Goal: Check status: Check status

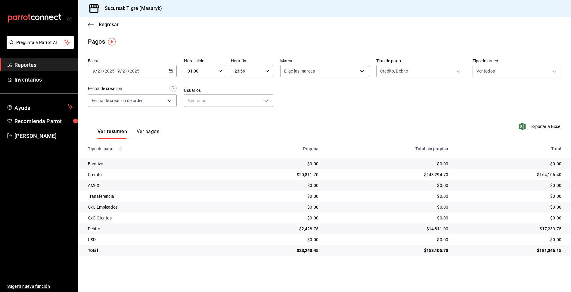
click at [173, 74] on div "[DATE] [DATE] - [DATE] [DATE]" at bounding box center [132, 71] width 89 height 13
click at [129, 158] on span "Rango de fechas" at bounding box center [116, 157] width 47 height 6
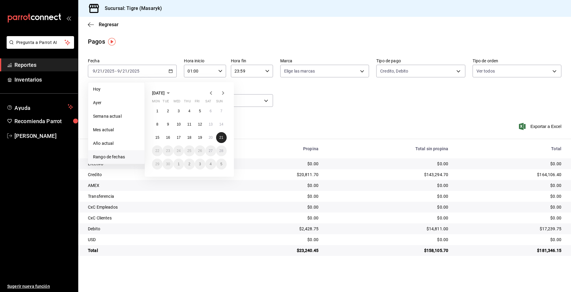
click at [220, 138] on abbr "21" at bounding box center [221, 137] width 4 height 4
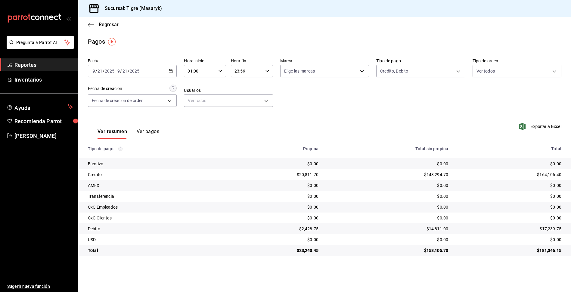
click at [251, 128] on div "Ver resumen Ver pagos Exportar a Excel" at bounding box center [324, 130] width 492 height 32
click at [172, 70] on \(Stroke\) "button" at bounding box center [171, 70] width 4 height 3
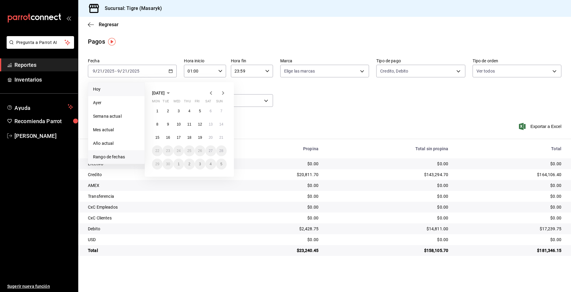
click at [95, 87] on span "Hoy" at bounding box center [116, 89] width 47 height 6
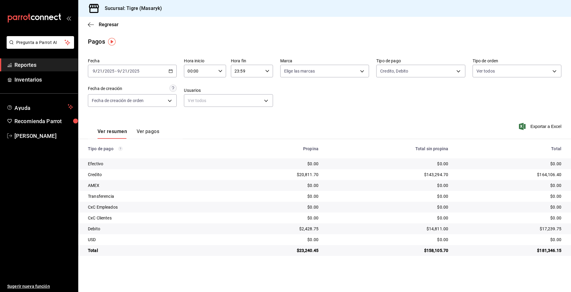
click at [222, 72] on icon "button" at bounding box center [220, 71] width 4 height 4
click at [192, 92] on span "13" at bounding box center [194, 93] width 11 height 5
type input "13:00"
click at [458, 72] on div at bounding box center [285, 146] width 571 height 292
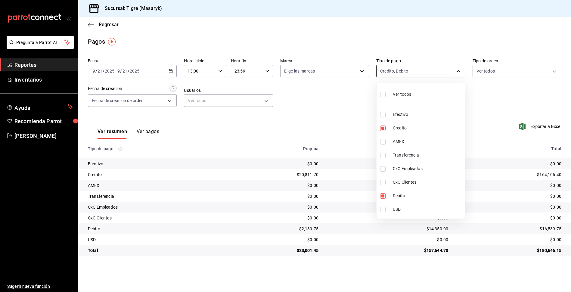
click at [457, 73] on body "Pregunta a Parrot AI Reportes Inventarios Ayuda Recomienda Parrot Tigre [PERSON…" at bounding box center [285, 146] width 571 height 292
click at [382, 128] on input "checkbox" at bounding box center [382, 127] width 5 height 5
checkbox input "false"
type input "a8f1af16-94e3-41ee-854d-4aaa38aa7ebf"
click at [382, 128] on input "checkbox" at bounding box center [382, 127] width 5 height 5
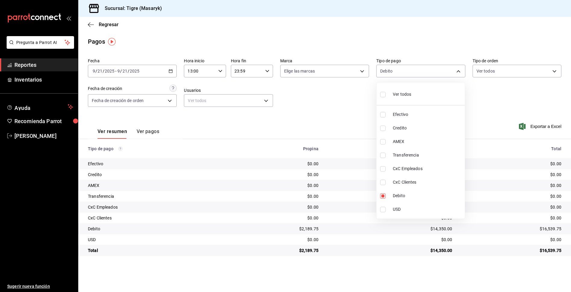
checkbox input "true"
type input "a8f1af16-94e3-41ee-854d-4aaa38aa7ebf,563f51c4-7c0d-43b6-837e-e895ac41548e"
click at [384, 198] on input "checkbox" at bounding box center [382, 195] width 5 height 5
checkbox input "false"
type input "563f51c4-7c0d-43b6-837e-e895ac41548e"
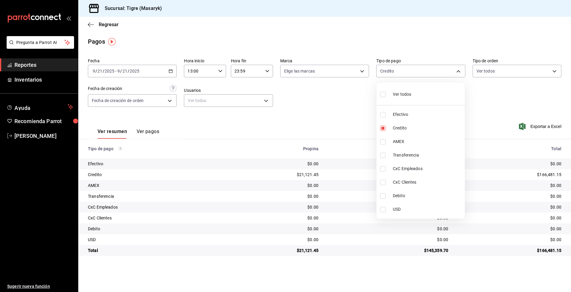
click at [384, 198] on input "checkbox" at bounding box center [382, 195] width 5 height 5
checkbox input "true"
type input "563f51c4-7c0d-43b6-837e-e895ac41548e,a8f1af16-94e3-41ee-854d-4aaa38aa7ebf"
click at [331, 113] on div at bounding box center [285, 146] width 571 height 292
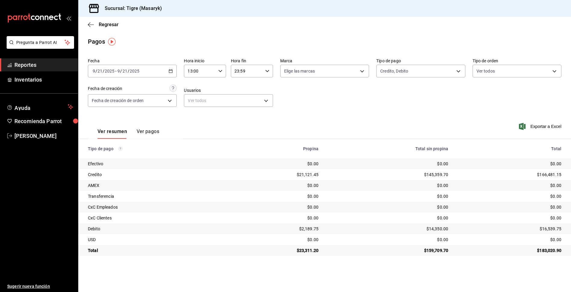
click at [220, 71] on icon "button" at bounding box center [220, 71] width 4 height 4
click at [196, 83] on button "13" at bounding box center [194, 86] width 19 height 12
click at [269, 71] on div at bounding box center [285, 146] width 571 height 292
click at [268, 69] on icon "button" at bounding box center [267, 71] width 4 height 4
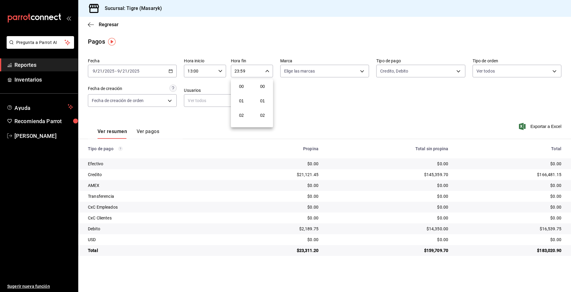
scroll to position [818, 0]
click at [246, 121] on span "23" at bounding box center [241, 120] width 11 height 5
click at [455, 71] on div at bounding box center [285, 146] width 571 height 292
click at [457, 71] on body "Pregunta a Parrot AI Reportes Inventarios Ayuda Recomienda Parrot Tigre [PERSON…" at bounding box center [285, 146] width 571 height 292
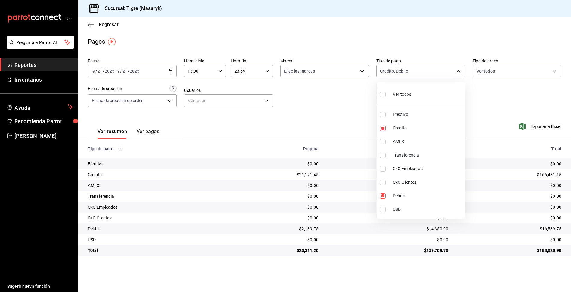
click at [380, 95] on input "checkbox" at bounding box center [382, 94] width 5 height 5
checkbox input "true"
type input "68cfb1b9-f6b2-44be-9d19-cf144159f8e2,563f51c4-7c0d-43b6-837e-e895ac41548e,d9472…"
checkbox input "true"
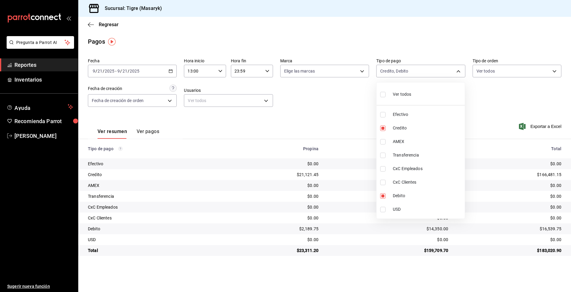
checkbox input "true"
click at [337, 114] on div at bounding box center [285, 146] width 571 height 292
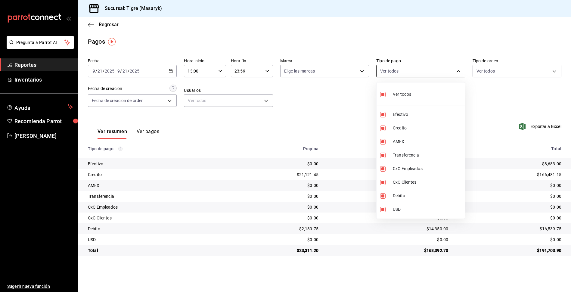
click at [457, 72] on body "Pregunta a Parrot AI Reportes Inventarios Ayuda Recomienda Parrot Tigre Masaryk…" at bounding box center [285, 146] width 571 height 292
click at [383, 98] on label at bounding box center [384, 94] width 8 height 9
click at [383, 97] on input "checkbox" at bounding box center [382, 94] width 5 height 5
checkbox input "true"
type input "68cfb1b9-f6b2-44be-9d19-cf144159f8e2,563f51c4-7c0d-43b6-837e-e895ac41548e,d9472…"
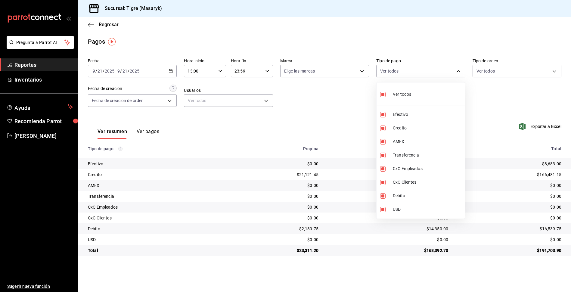
checkbox input "true"
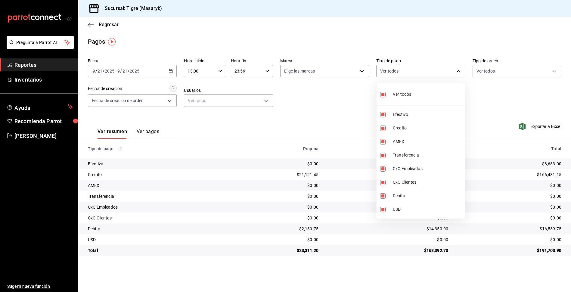
checkbox input "true"
click at [383, 94] on input "checkbox" at bounding box center [382, 94] width 5 height 5
checkbox input "false"
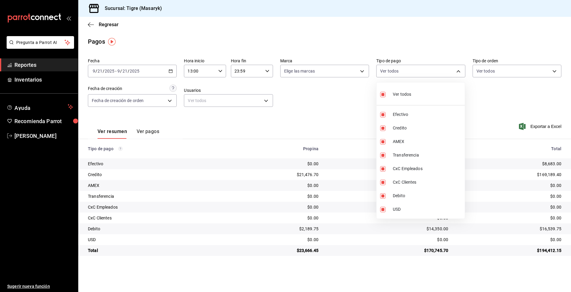
checkbox input "false"
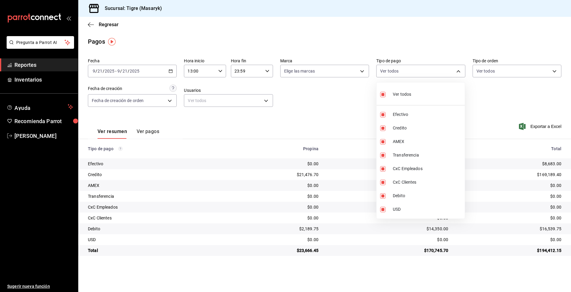
checkbox input "false"
click at [385, 127] on input "checkbox" at bounding box center [382, 127] width 5 height 5
checkbox input "true"
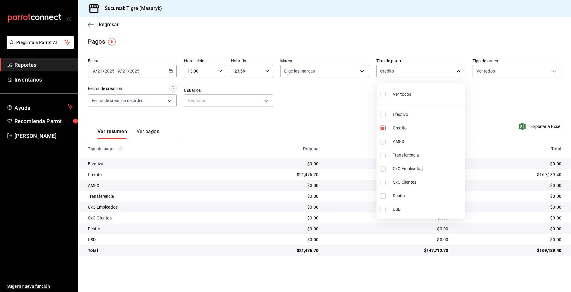
click at [388, 195] on li "Debito" at bounding box center [420, 196] width 88 height 14
type input "563f51c4-7c0d-43b6-837e-e895ac41548e,a8f1af16-94e3-41ee-854d-4aaa38aa7ebf"
checkbox input "true"
click at [355, 107] on div at bounding box center [285, 146] width 571 height 292
click at [458, 69] on body "Pregunta a Parrot AI Reportes Inventarios Ayuda Recomienda Parrot Tigre [PERSON…" at bounding box center [285, 146] width 571 height 292
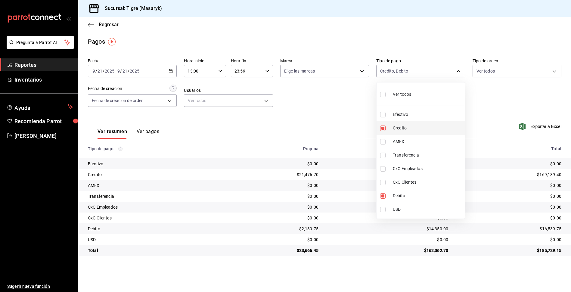
click at [381, 126] on input "checkbox" at bounding box center [382, 127] width 5 height 5
checkbox input "false"
type input "a8f1af16-94e3-41ee-854d-4aaa38aa7ebf"
click at [381, 126] on input "checkbox" at bounding box center [382, 127] width 5 height 5
checkbox input "true"
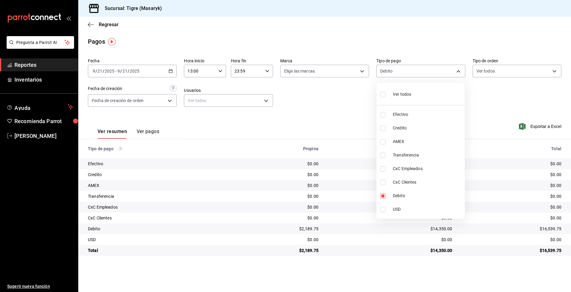
type input "a8f1af16-94e3-41ee-854d-4aaa38aa7ebf,563f51c4-7c0d-43b6-837e-e895ac41548e"
click at [381, 194] on input "checkbox" at bounding box center [382, 195] width 5 height 5
checkbox input "false"
type input "563f51c4-7c0d-43b6-837e-e895ac41548e"
click at [381, 194] on input "checkbox" at bounding box center [382, 195] width 5 height 5
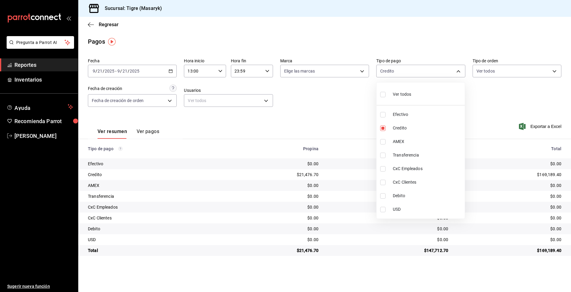
checkbox input "true"
type input "563f51c4-7c0d-43b6-837e-e895ac41548e,a8f1af16-94e3-41ee-854d-4aaa38aa7ebf"
click at [339, 106] on div at bounding box center [285, 146] width 571 height 292
click at [457, 71] on body "Pregunta a Parrot AI Reportes Inventarios Ayuda Recomienda Parrot Tigre [PERSON…" at bounding box center [285, 146] width 571 height 292
click at [381, 95] on input "checkbox" at bounding box center [382, 94] width 5 height 5
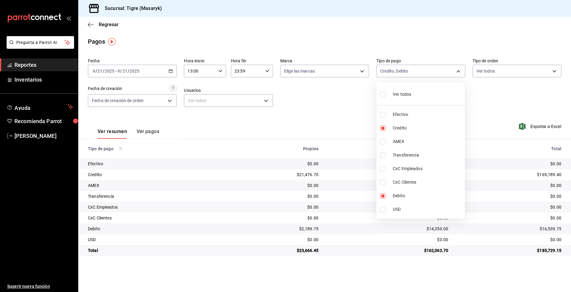
checkbox input "true"
type input "68cfb1b9-f6b2-44be-9d19-cf144159f8e2,563f51c4-7c0d-43b6-837e-e895ac41548e,d9472…"
checkbox input "true"
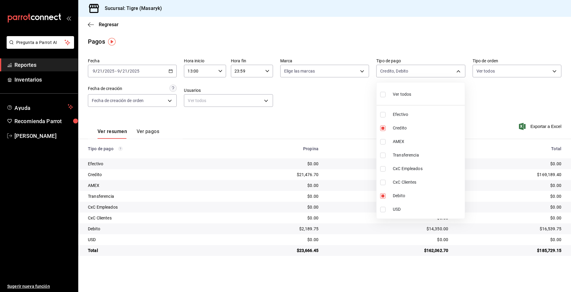
checkbox input "true"
click at [353, 118] on div at bounding box center [285, 146] width 571 height 292
click at [460, 69] on body "Pregunta a Parrot AI Reportes Inventarios Ayuda Recomienda Parrot Tigre Masaryk…" at bounding box center [285, 146] width 571 height 292
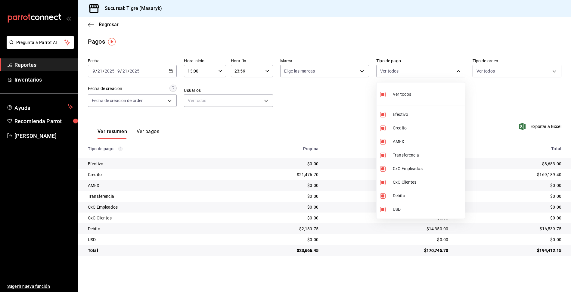
click at [385, 95] on input "checkbox" at bounding box center [382, 94] width 5 height 5
checkbox input "false"
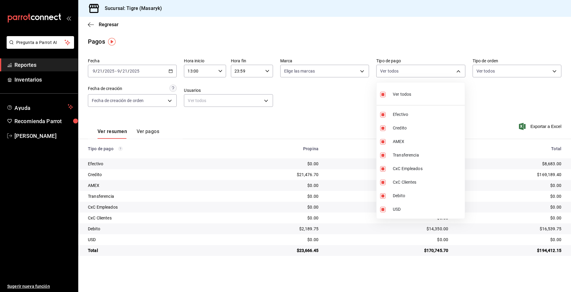
checkbox input "false"
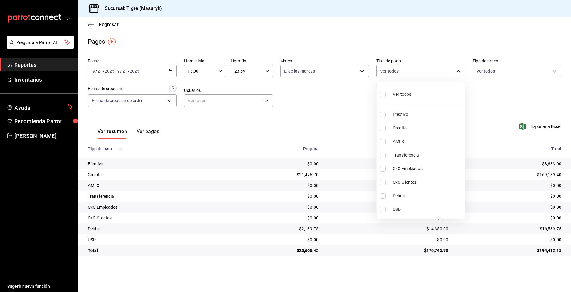
click at [386, 129] on label at bounding box center [384, 127] width 8 height 5
click at [385, 129] on input "checkbox" at bounding box center [382, 127] width 5 height 5
checkbox input "false"
click at [381, 129] on input "checkbox" at bounding box center [382, 127] width 5 height 5
checkbox input "true"
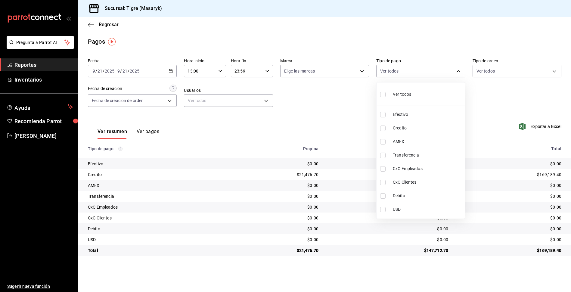
type input "563f51c4-7c0d-43b6-837e-e895ac41548e"
click at [382, 194] on input "checkbox" at bounding box center [382, 195] width 5 height 5
checkbox input "true"
type input "563f51c4-7c0d-43b6-837e-e895ac41548e,a8f1af16-94e3-41ee-854d-4aaa38aa7ebf"
click at [346, 116] on div at bounding box center [285, 146] width 571 height 292
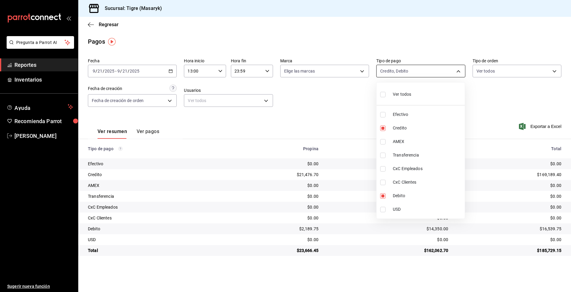
click at [457, 70] on body "Pregunta a Parrot AI Reportes Inventarios Ayuda Recomienda Parrot Tigre [PERSON…" at bounding box center [285, 146] width 571 height 292
click at [384, 94] on input "checkbox" at bounding box center [382, 94] width 5 height 5
checkbox input "true"
type input "68cfb1b9-f6b2-44be-9d19-cf144159f8e2,563f51c4-7c0d-43b6-837e-e895ac41548e,d9472…"
checkbox input "true"
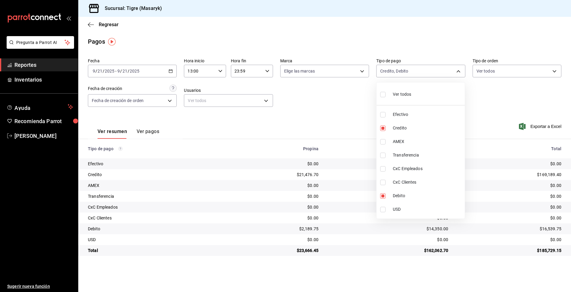
checkbox input "true"
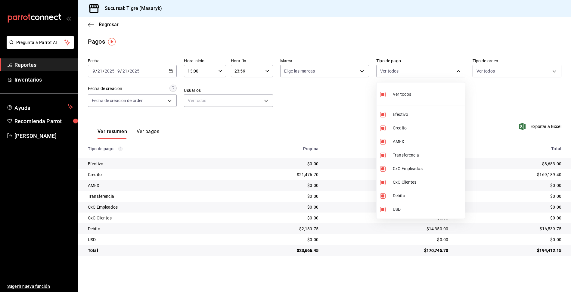
click at [353, 103] on div at bounding box center [285, 146] width 571 height 292
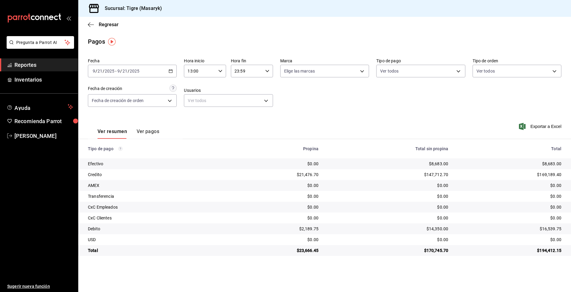
click at [265, 72] on icon "button" at bounding box center [267, 71] width 4 height 4
click at [244, 123] on button "23" at bounding box center [241, 120] width 19 height 12
click at [260, 119] on span "59" at bounding box center [262, 120] width 11 height 5
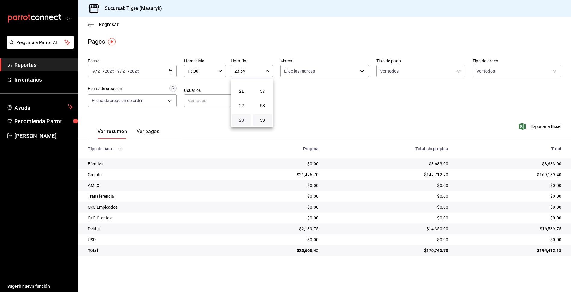
click at [239, 122] on span "23" at bounding box center [241, 120] width 11 height 5
click at [218, 70] on div at bounding box center [285, 146] width 571 height 292
click at [218, 70] on div "13:00 Hora inicio" at bounding box center [205, 71] width 42 height 13
click at [202, 86] on button "13" at bounding box center [194, 86] width 19 height 12
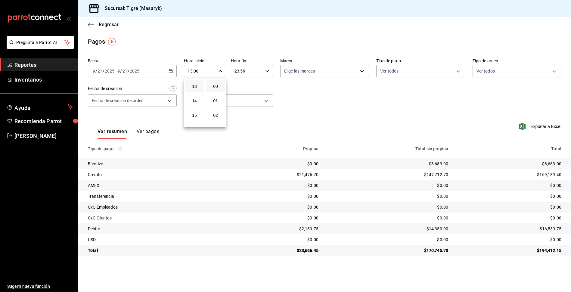
click at [313, 104] on div at bounding box center [285, 146] width 571 height 292
click at [454, 72] on body "Pregunta a Parrot AI Reportes Inventarios Ayuda Recomienda Parrot Tigre Masaryk…" at bounding box center [285, 146] width 571 height 292
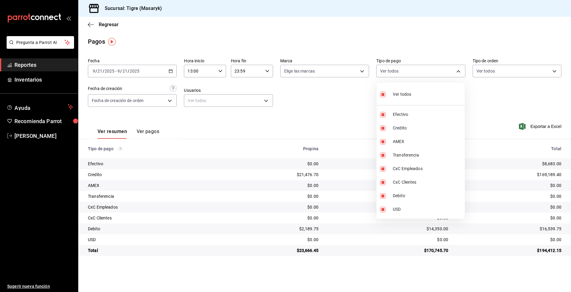
click at [382, 94] on input "checkbox" at bounding box center [382, 94] width 5 height 5
checkbox input "false"
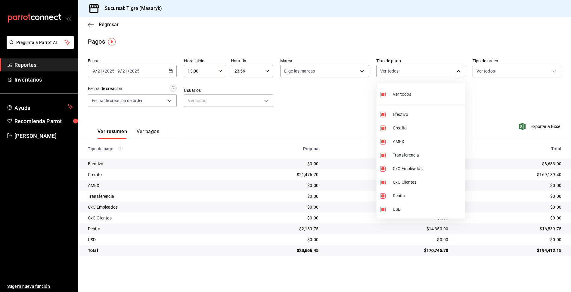
checkbox input "false"
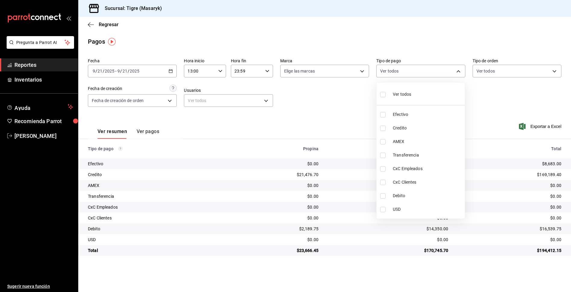
click at [382, 94] on input "checkbox" at bounding box center [382, 94] width 5 height 5
checkbox input "true"
type input "68cfb1b9-f6b2-44be-9d19-cf144159f8e2,563f51c4-7c0d-43b6-837e-e895ac41548e,d9472…"
checkbox input "true"
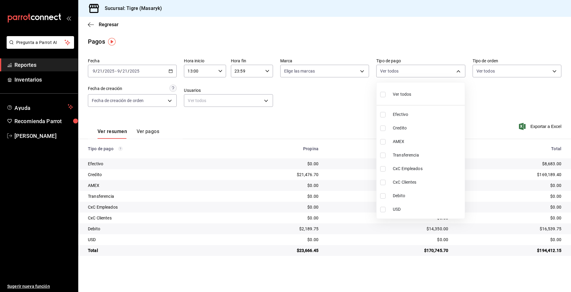
checkbox input "true"
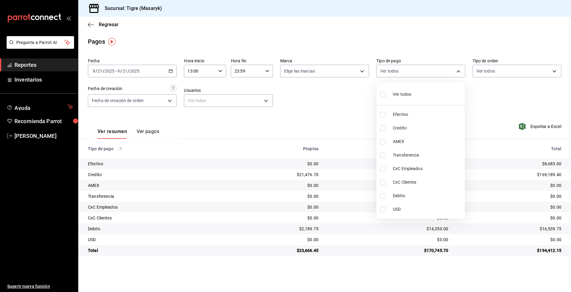
checkbox input "true"
click at [344, 106] on div at bounding box center [285, 146] width 571 height 292
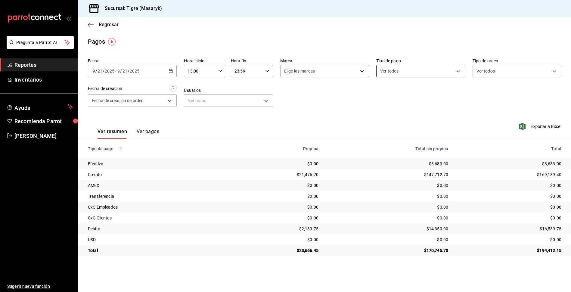
click at [454, 70] on body "Pregunta a Parrot AI Reportes Inventarios Ayuda Recomienda Parrot Tigre Masaryk…" at bounding box center [285, 146] width 571 height 292
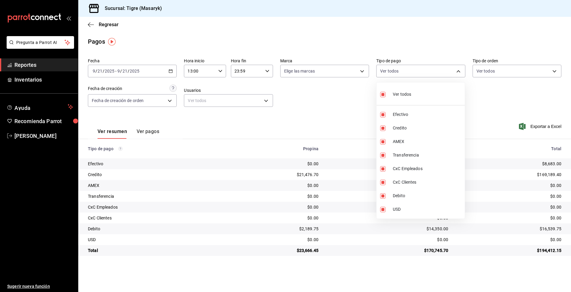
click at [383, 93] on input "checkbox" at bounding box center [382, 94] width 5 height 5
checkbox input "false"
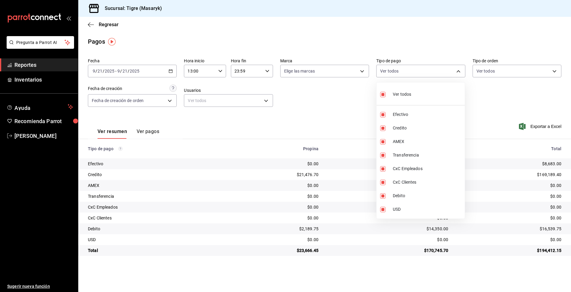
checkbox input "false"
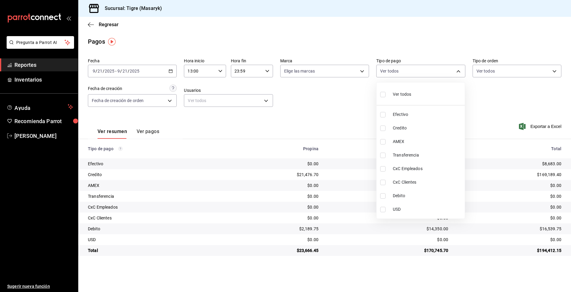
click at [383, 93] on input "checkbox" at bounding box center [382, 94] width 5 height 5
checkbox input "true"
type input "68cfb1b9-f6b2-44be-9d19-cf144159f8e2,563f51c4-7c0d-43b6-837e-e895ac41548e,d9472…"
checkbox input "true"
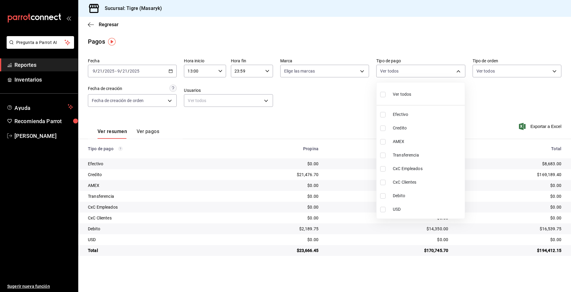
checkbox input "true"
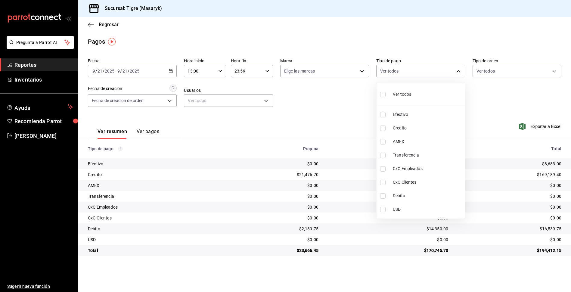
checkbox input "true"
click at [349, 100] on div at bounding box center [285, 146] width 571 height 292
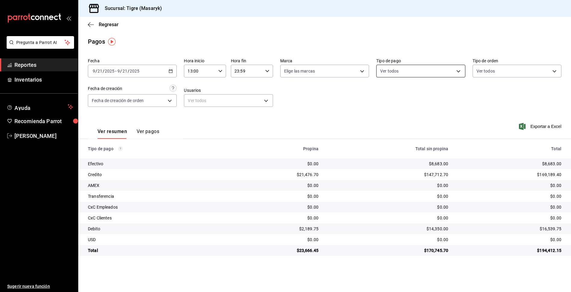
click at [456, 69] on body "Pregunta a Parrot AI Reportes Inventarios Ayuda Recomienda Parrot Tigre Masaryk…" at bounding box center [285, 146] width 571 height 292
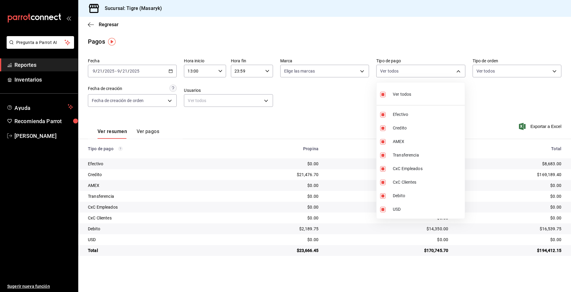
click at [384, 95] on input "checkbox" at bounding box center [382, 94] width 5 height 5
checkbox input "false"
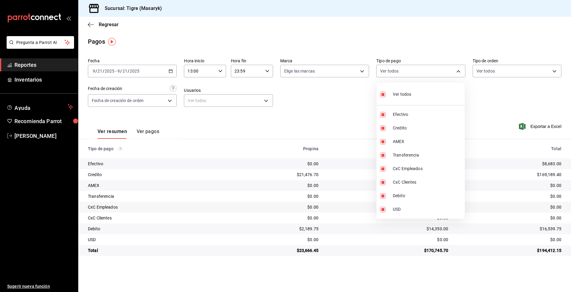
checkbox input "false"
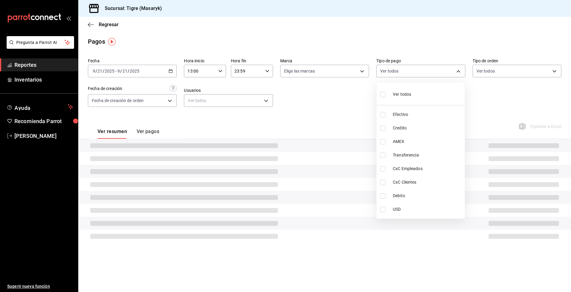
click at [384, 95] on input "checkbox" at bounding box center [382, 94] width 5 height 5
checkbox input "true"
type input "68cfb1b9-f6b2-44be-9d19-cf144159f8e2,563f51c4-7c0d-43b6-837e-e895ac41548e,d9472…"
checkbox input "true"
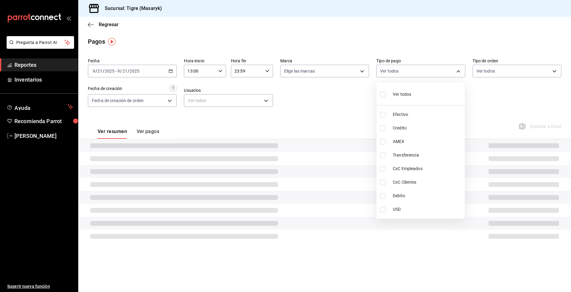
checkbox input "true"
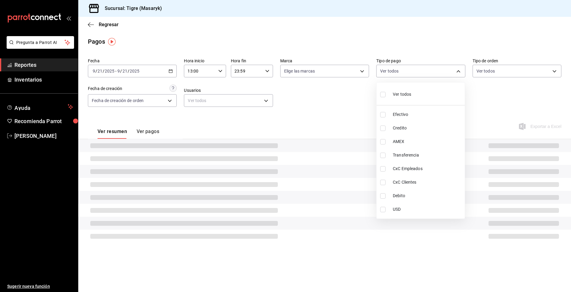
checkbox input "true"
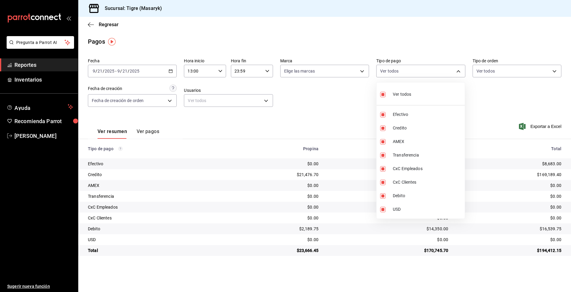
click at [350, 124] on div at bounding box center [285, 146] width 571 height 292
